Goal: Task Accomplishment & Management: Complete application form

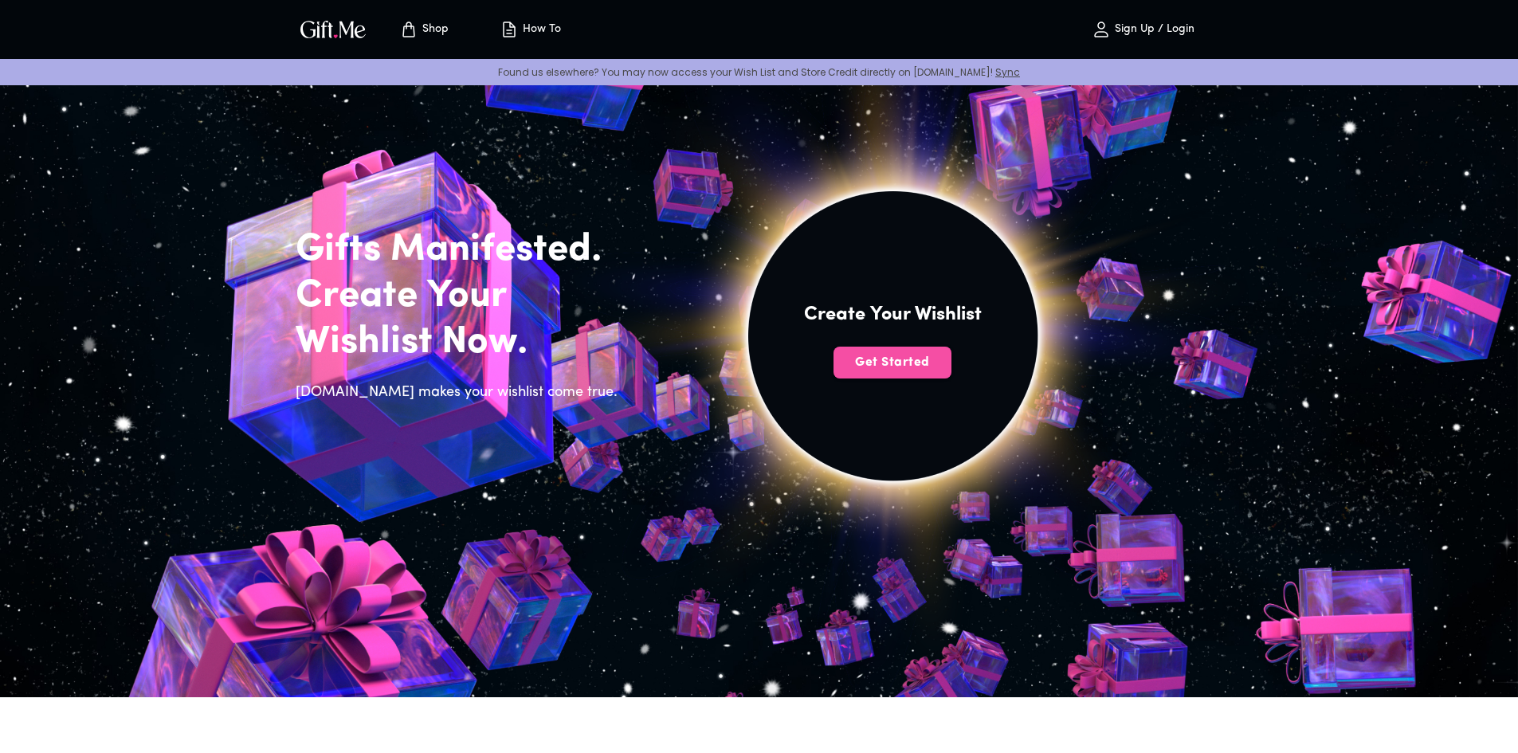
click at [881, 359] on span "Get Started" at bounding box center [893, 363] width 118 height 18
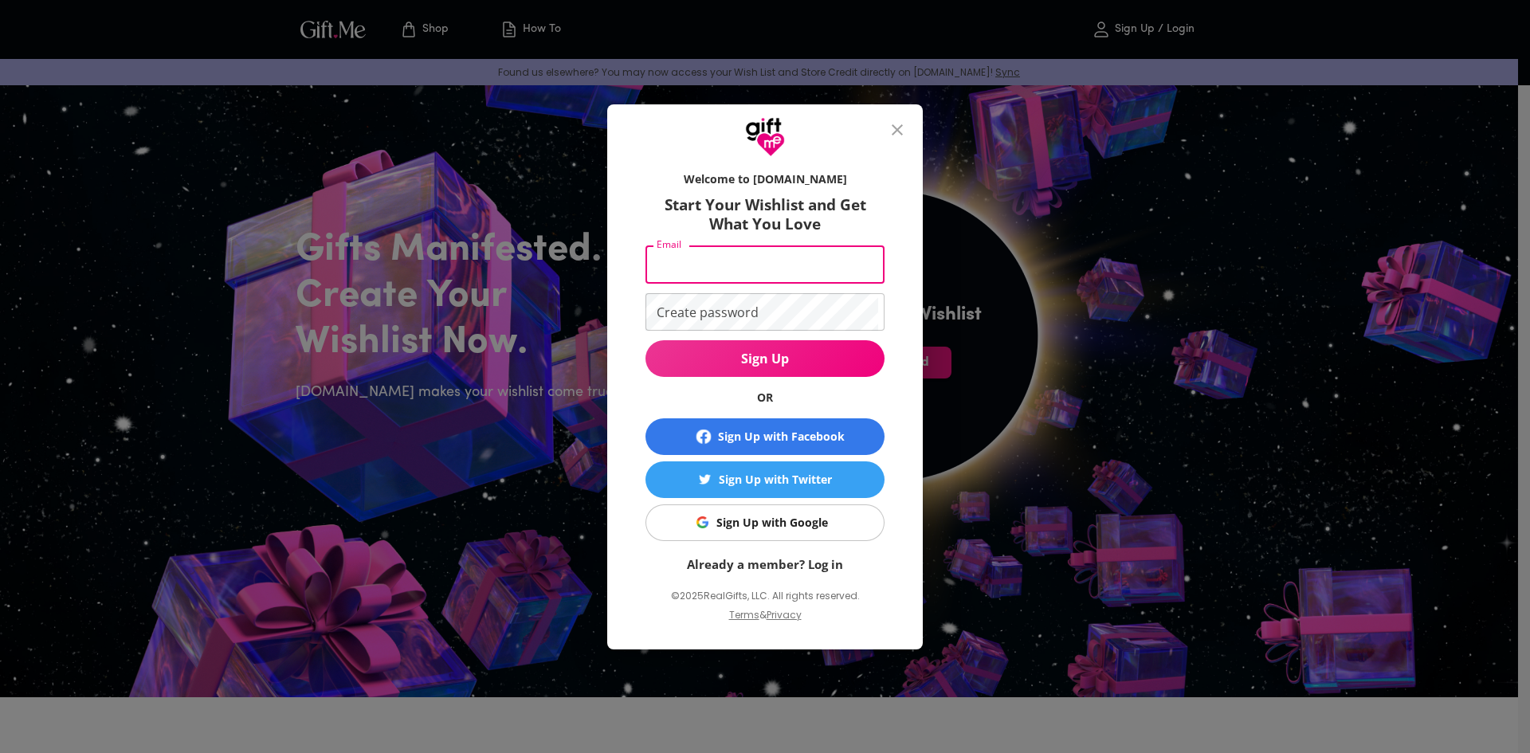
click at [733, 263] on input "Email" at bounding box center [762, 264] width 233 height 37
type input "esmaeelwayne@gmail.com"
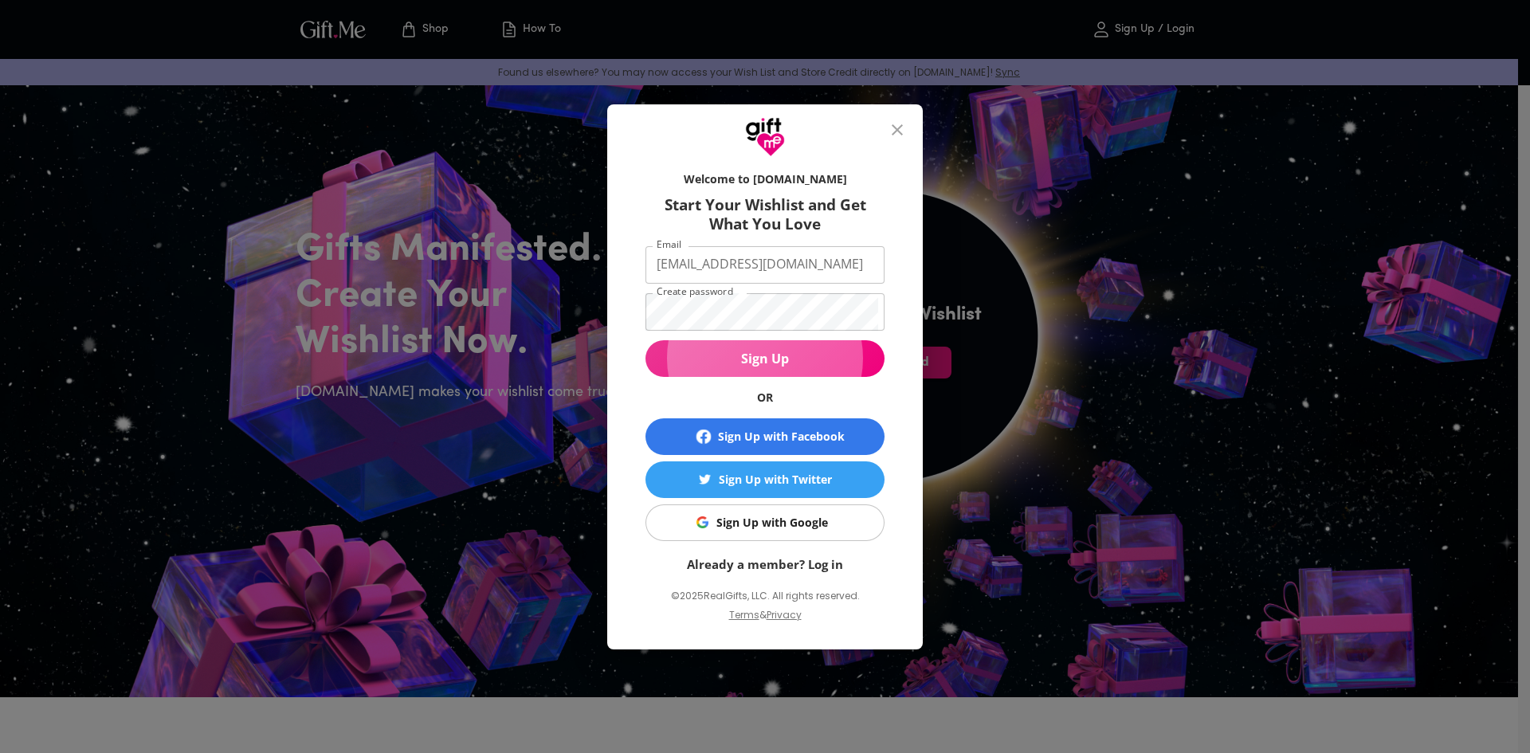
click at [775, 356] on span "Sign Up" at bounding box center [765, 359] width 239 height 18
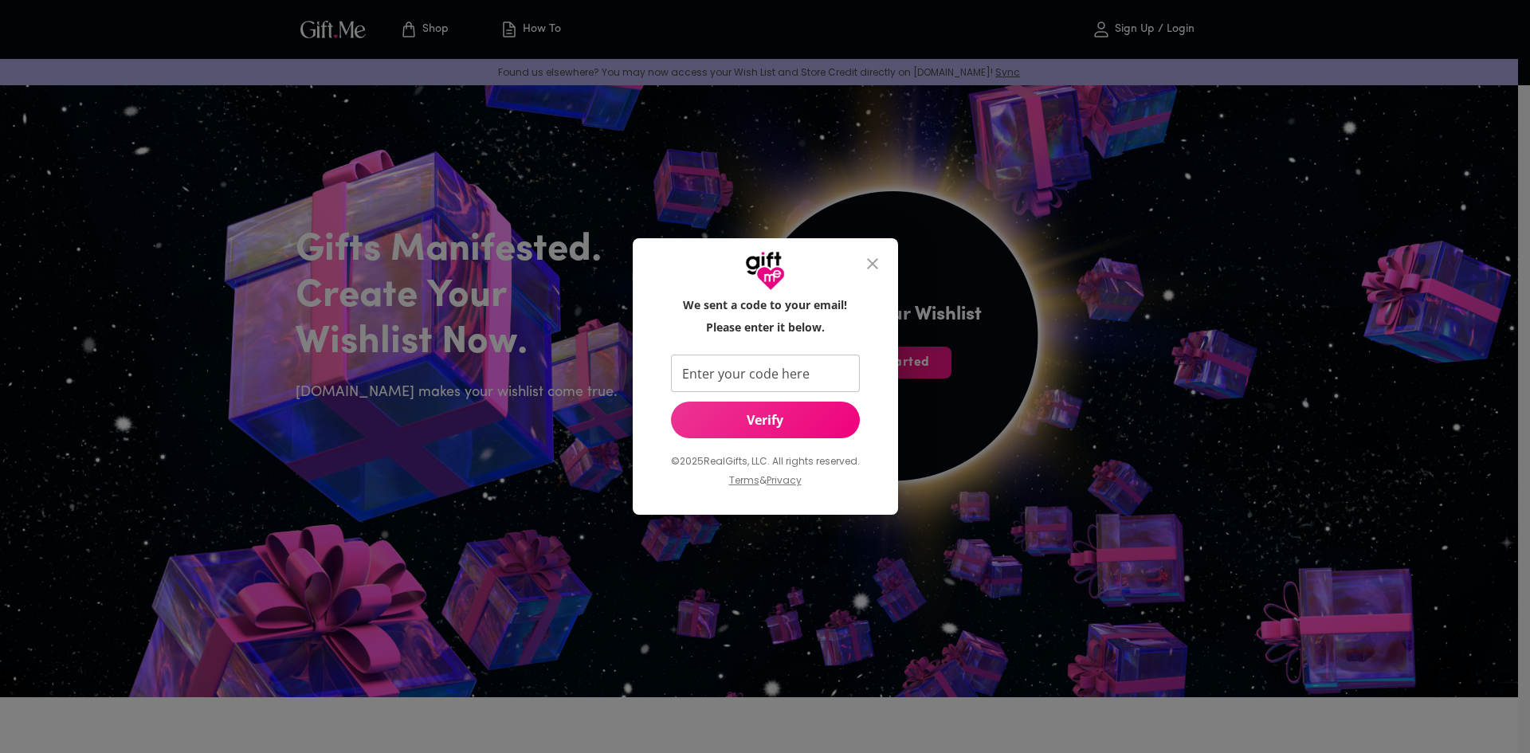
click at [791, 372] on input "Enter your code here" at bounding box center [762, 373] width 183 height 37
paste input "187702"
type input "187702"
click at [750, 417] on span "Verify" at bounding box center [765, 420] width 189 height 18
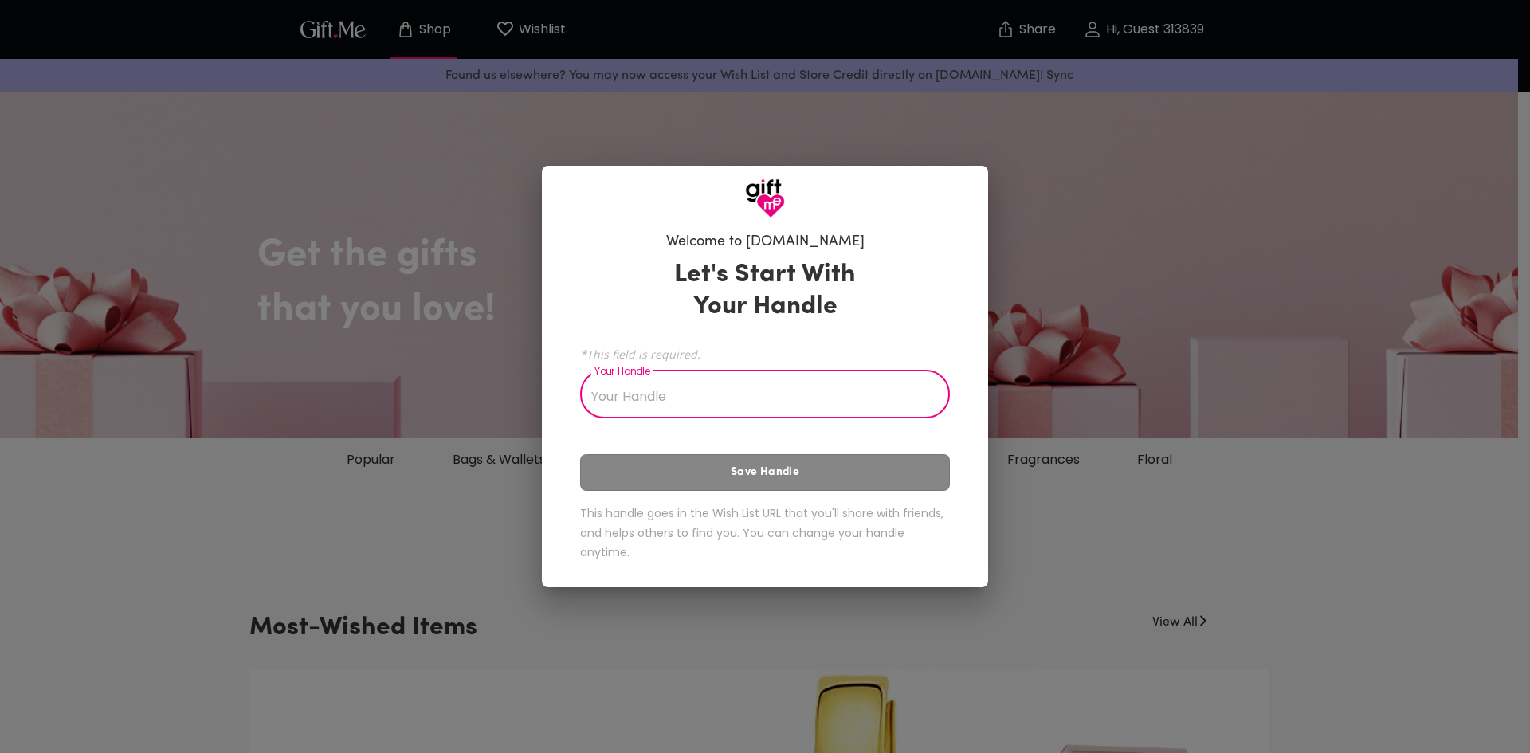
click at [631, 402] on input "Your Handle" at bounding box center [756, 396] width 352 height 45
type input "w"
type input "e"
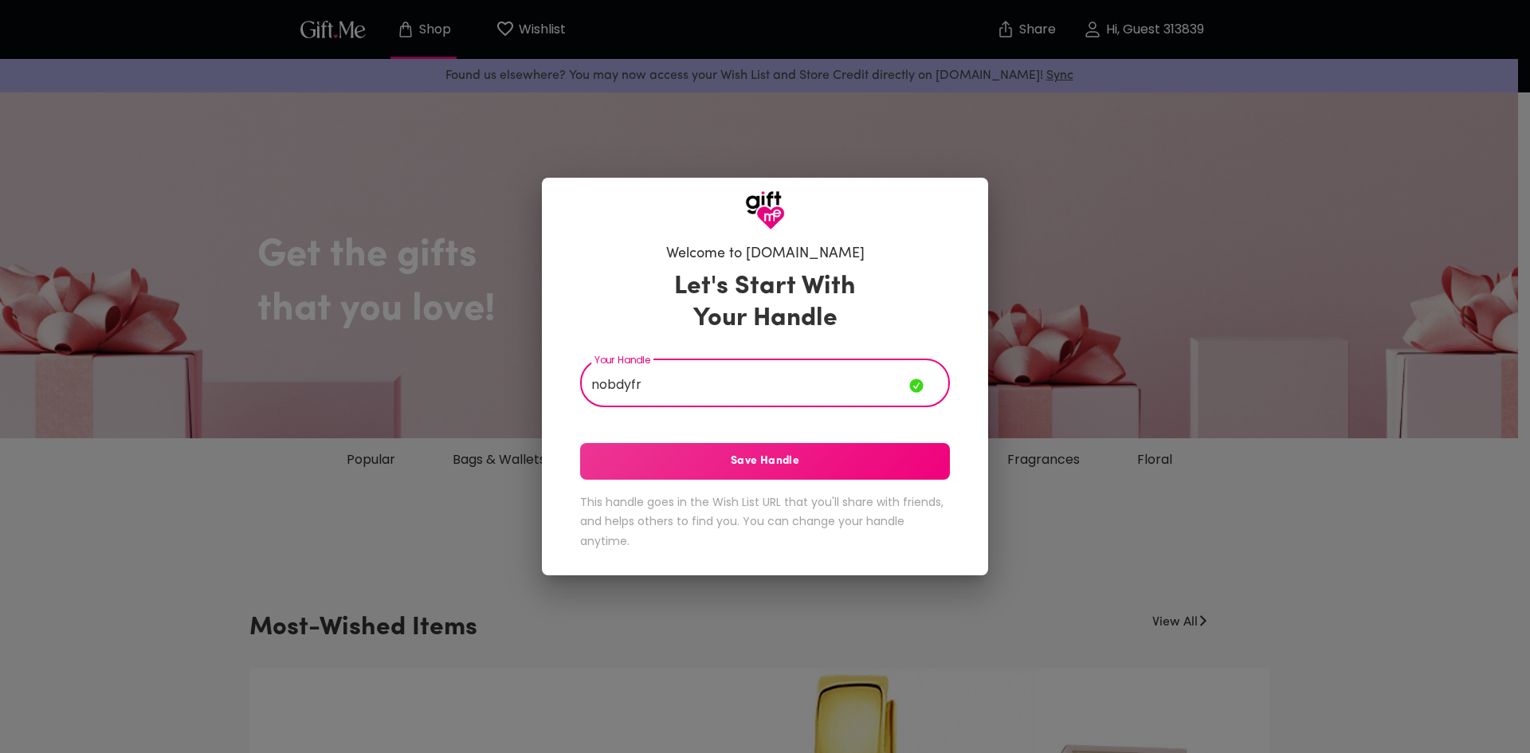
type input "nobdyfr"
click at [687, 455] on span "Save Handle" at bounding box center [765, 462] width 370 height 18
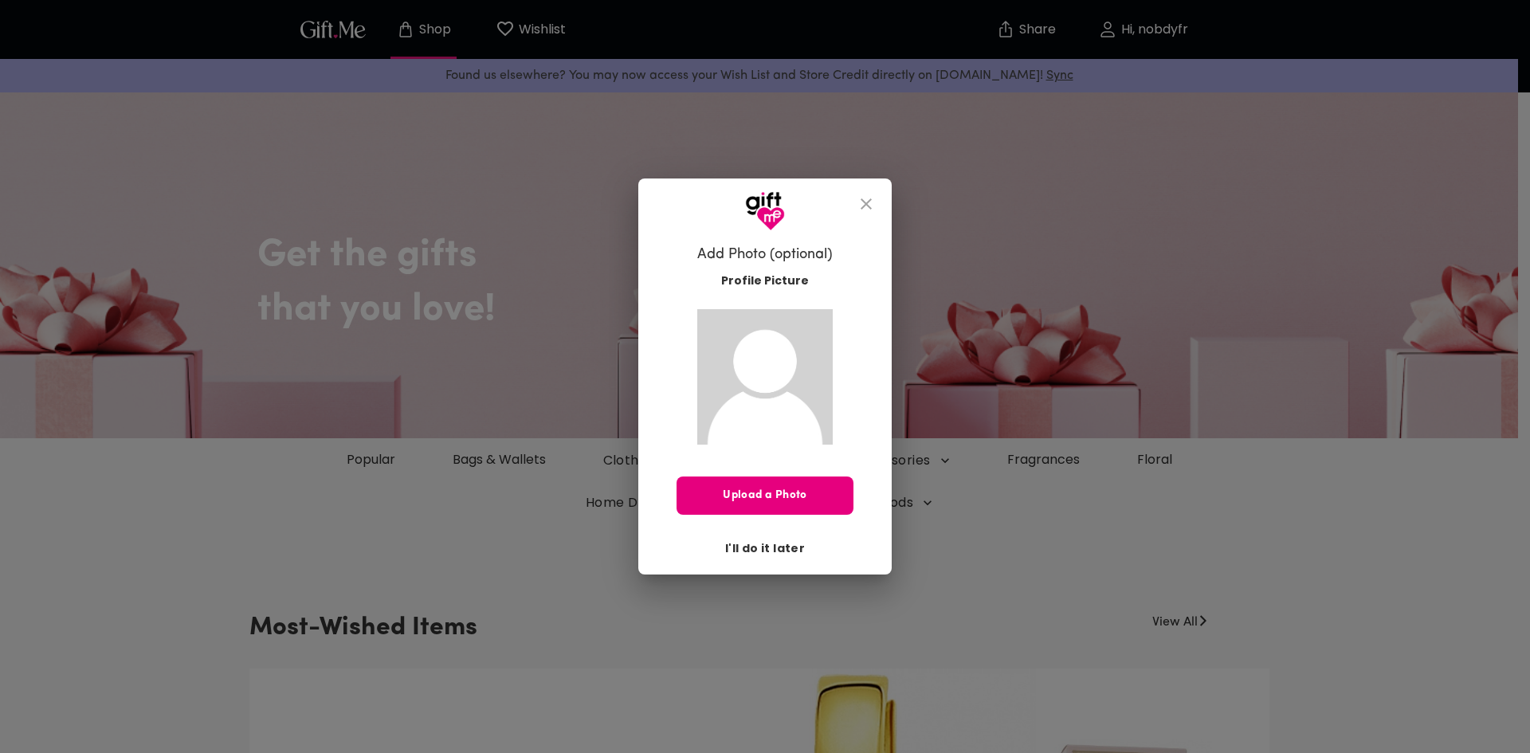
click at [755, 547] on span "I'll do it later" at bounding box center [765, 549] width 80 height 18
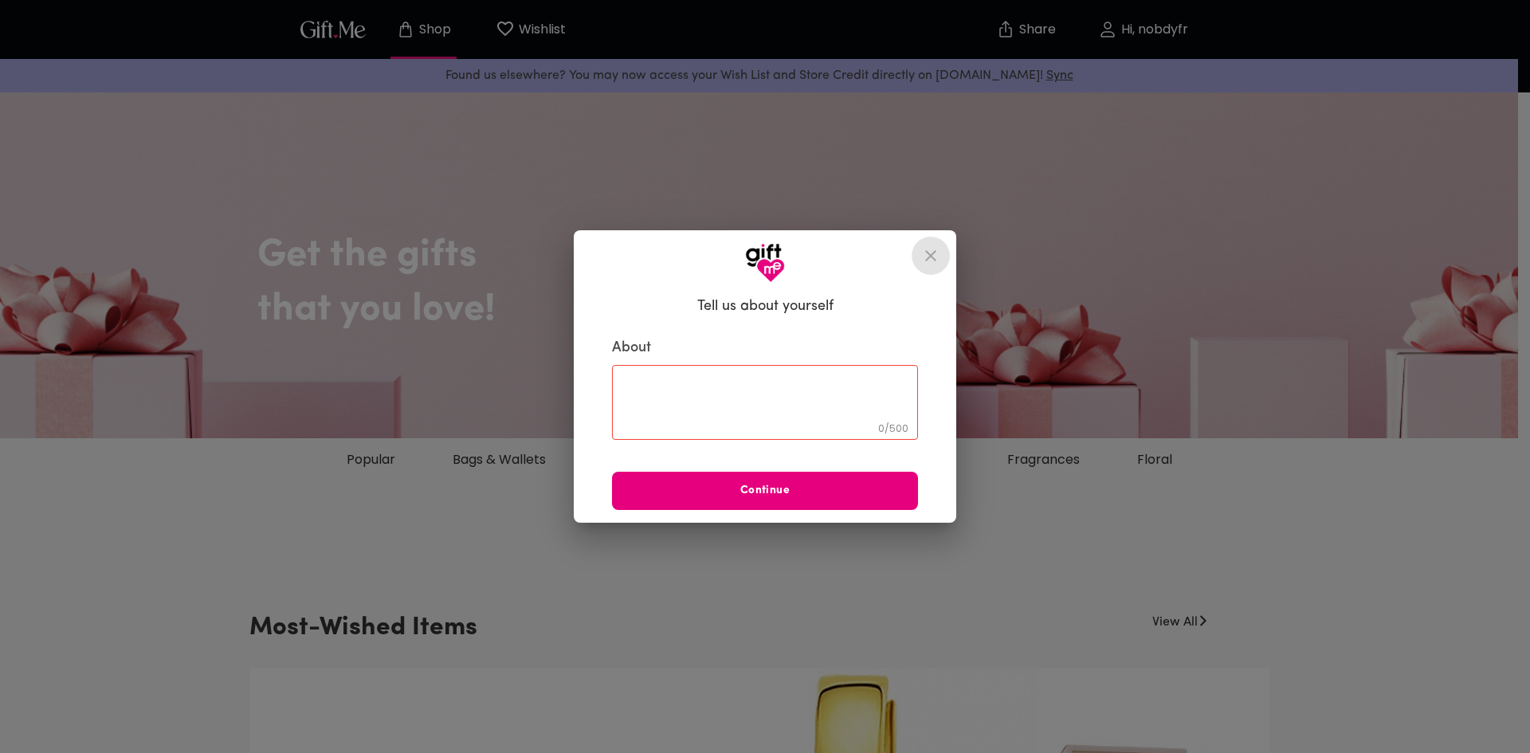
click at [925, 261] on icon "close" at bounding box center [930, 255] width 19 height 19
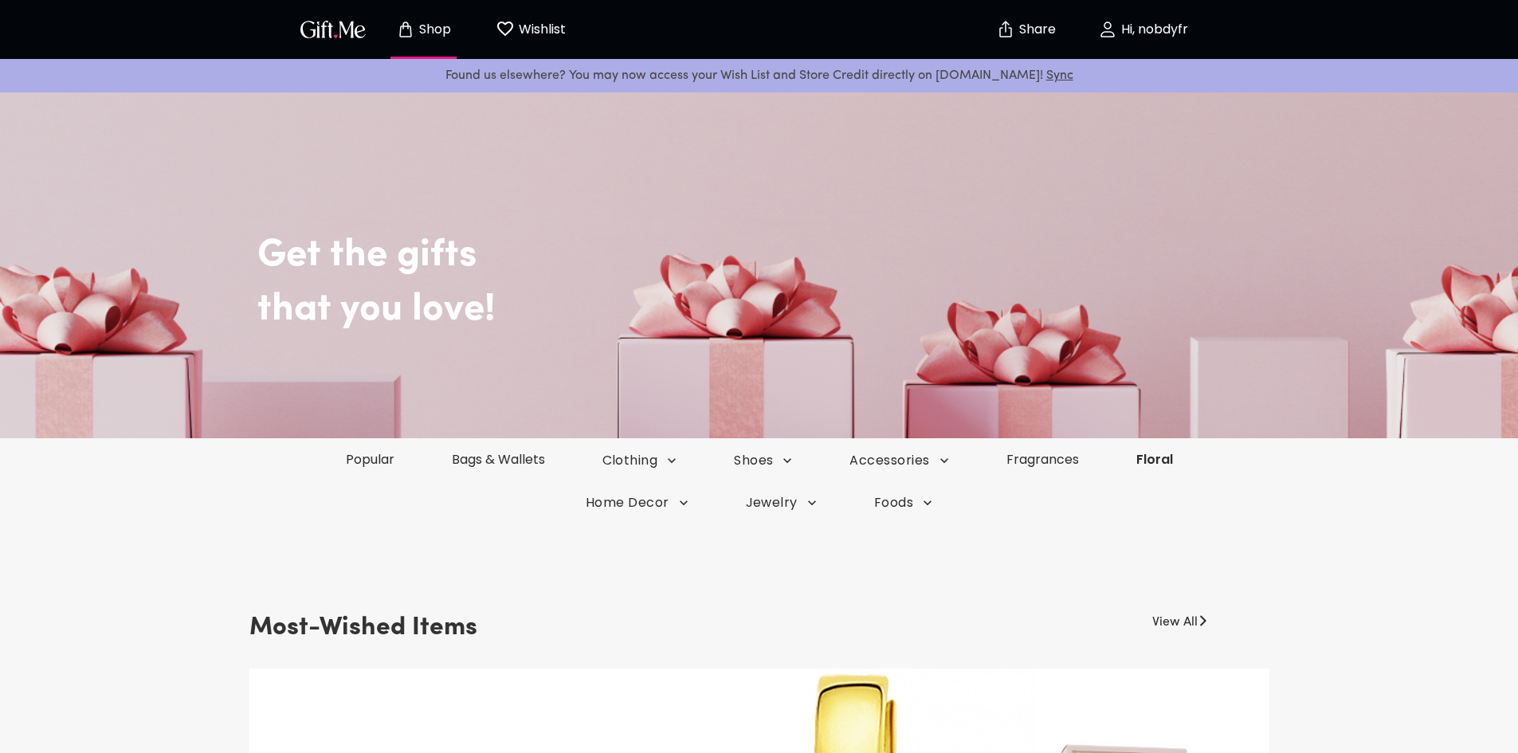
click at [1154, 465] on link "Floral" at bounding box center [1155, 459] width 94 height 18
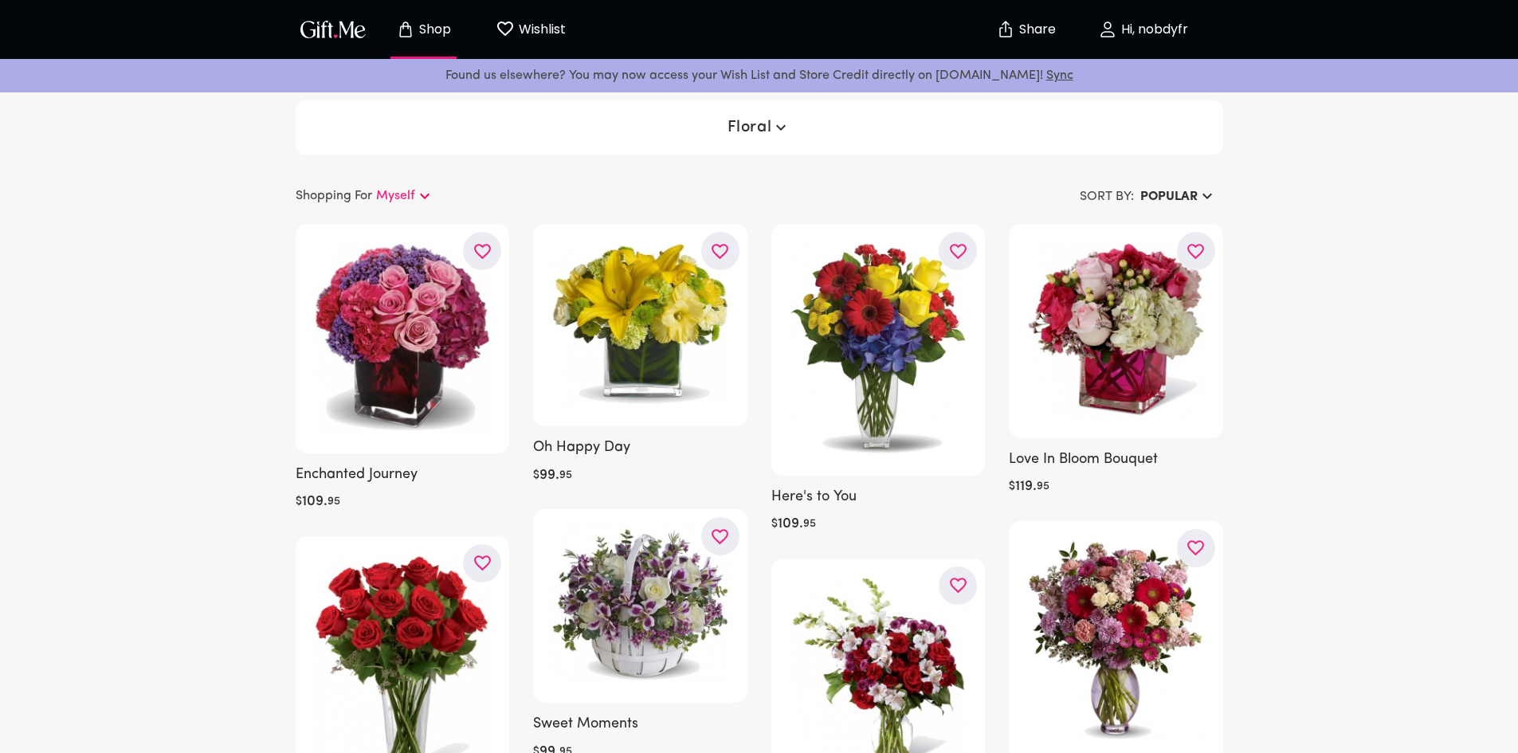
click at [281, 15] on div "Shop Wishlist 0 Share Hi, nobdyfr" at bounding box center [759, 29] width 1039 height 59
click at [308, 18] on img "button" at bounding box center [333, 29] width 72 height 23
